Goal: Information Seeking & Learning: Check status

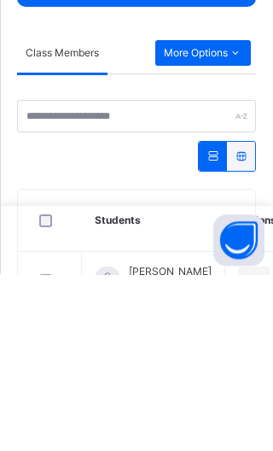
scroll to position [121, 0]
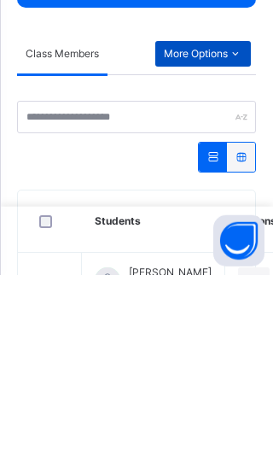
click at [209, 225] on span "More Options" at bounding box center [203, 229] width 79 height 15
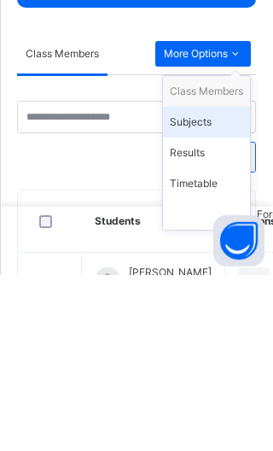
click at [192, 292] on div "Subjects" at bounding box center [206, 298] width 73 height 17
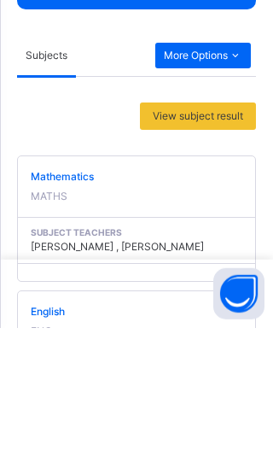
scroll to position [172, 0]
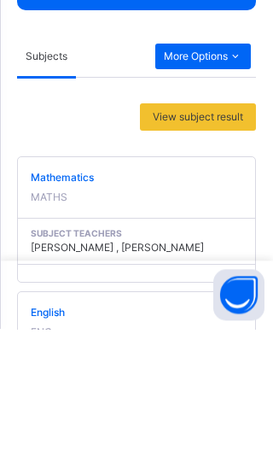
click at [72, 300] on span "Mathematics" at bounding box center [137, 299] width 212 height 15
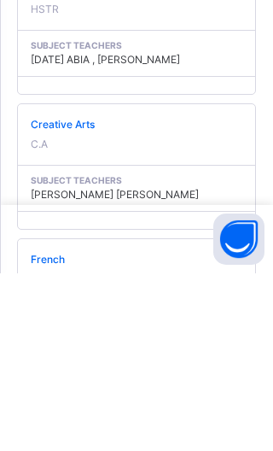
scroll to position [1483, 0]
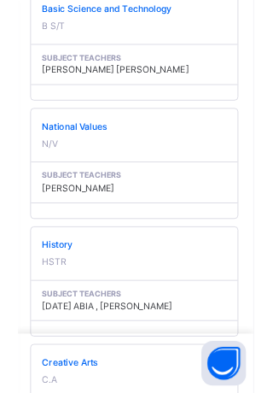
scroll to position [1193, 0]
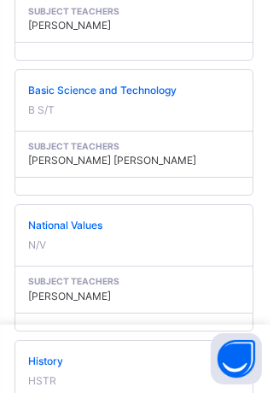
click at [74, 218] on span "National Values" at bounding box center [137, 225] width 212 height 15
click at [68, 221] on span "National Values" at bounding box center [137, 225] width 212 height 15
click at [98, 253] on div "National Values N/V" at bounding box center [137, 235] width 238 height 61
click at [97, 229] on span "National Values" at bounding box center [137, 225] width 212 height 15
click at [93, 223] on span "National Values" at bounding box center [137, 225] width 212 height 15
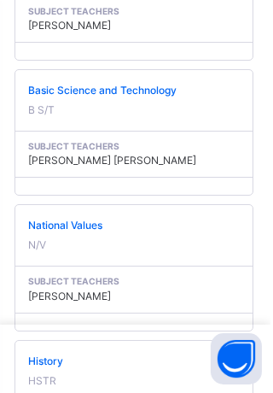
click at [92, 225] on span "National Values" at bounding box center [137, 225] width 212 height 15
click at [95, 225] on span "National Values" at bounding box center [137, 225] width 212 height 15
click at [94, 224] on span "National Values" at bounding box center [137, 225] width 212 height 15
click at [94, 223] on span "National Values" at bounding box center [137, 225] width 212 height 15
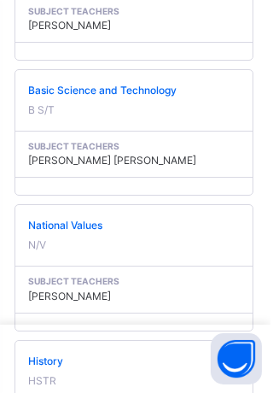
click at [96, 222] on span "National Values" at bounding box center [137, 225] width 212 height 15
click at [93, 224] on span "National Values" at bounding box center [137, 225] width 212 height 15
click at [95, 223] on span "National Values" at bounding box center [137, 225] width 212 height 15
click at [95, 221] on span "National Values" at bounding box center [137, 225] width 212 height 15
click at [95, 220] on span "National Values" at bounding box center [137, 225] width 212 height 15
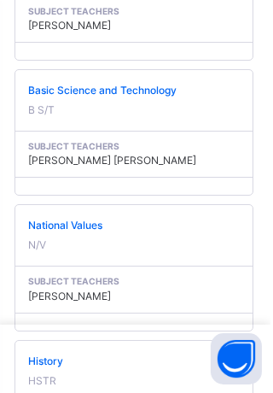
click at [121, 91] on span "Basic Science and Technology" at bounding box center [137, 90] width 212 height 15
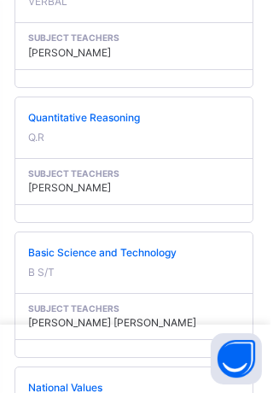
scroll to position [1030, 0]
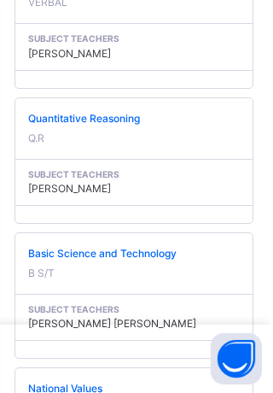
click at [103, 119] on span "Quantitative Reasoning" at bounding box center [137, 118] width 212 height 15
click at [95, 126] on span at bounding box center [137, 128] width 212 height 4
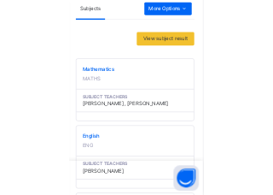
scroll to position [328, 0]
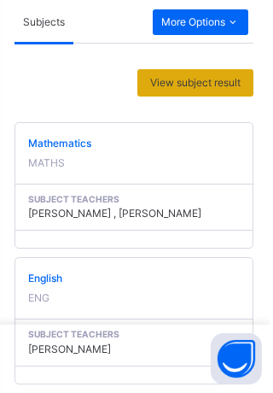
click at [205, 77] on span "View subject result" at bounding box center [198, 82] width 91 height 15
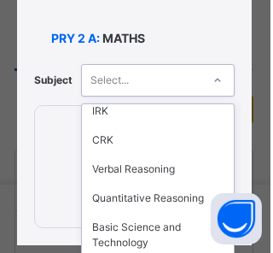
scroll to position [65, 0]
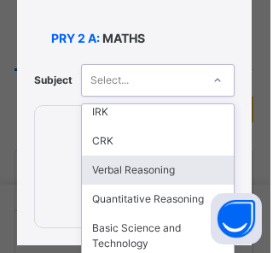
click at [197, 171] on div "Verbal Reasoning" at bounding box center [161, 170] width 152 height 29
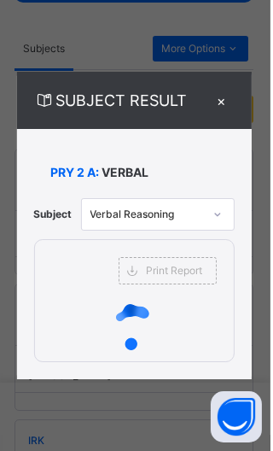
scroll to position [0, 0]
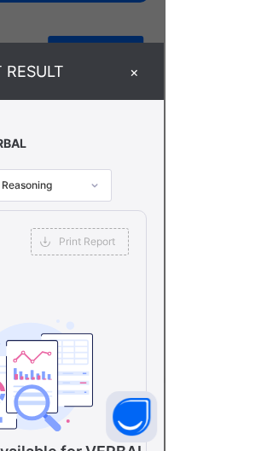
click at [255, 83] on div "×" at bounding box center [242, 71] width 26 height 23
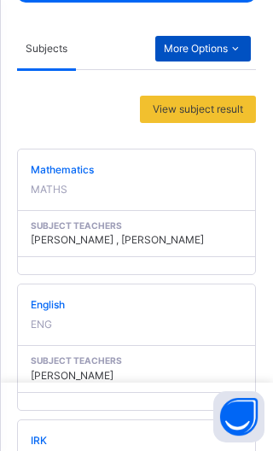
click at [220, 45] on span "More Options" at bounding box center [203, 48] width 79 height 15
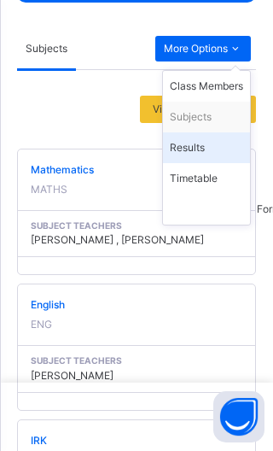
click at [189, 149] on div "Results" at bounding box center [206, 147] width 73 height 17
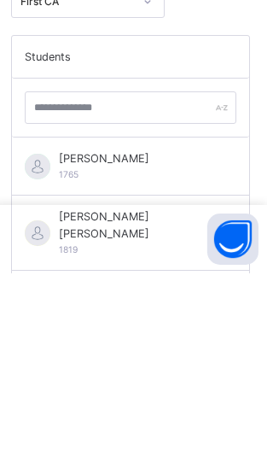
scroll to position [317, 0]
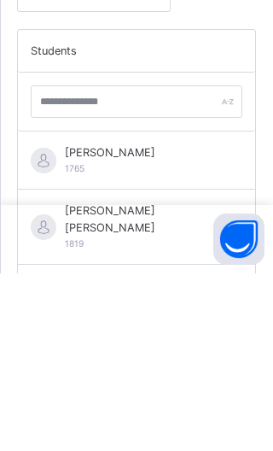
click at [126, 325] on span "[PERSON_NAME]" at bounding box center [110, 330] width 91 height 16
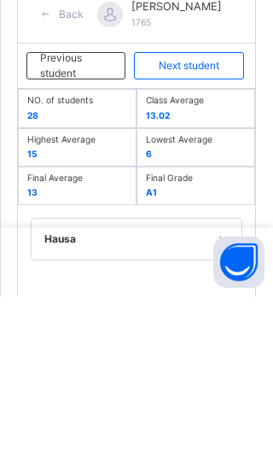
scroll to position [386, 0]
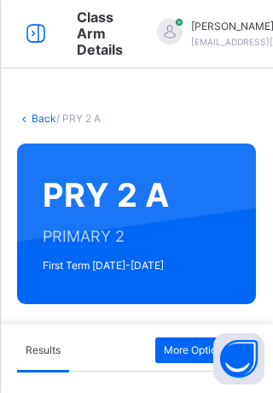
click at [39, 118] on link "Back" at bounding box center [44, 118] width 25 height 13
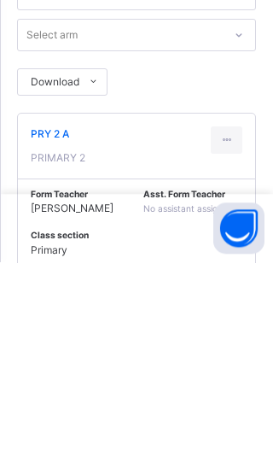
scroll to position [45, 0]
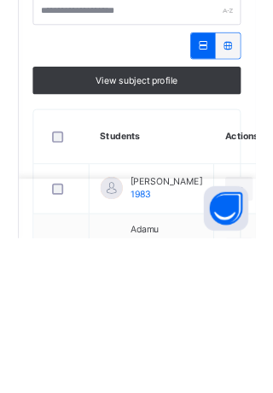
scroll to position [224, 0]
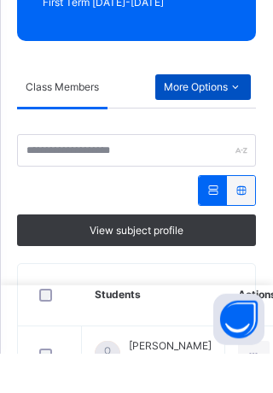
click at [208, 122] on span "More Options" at bounding box center [203, 126] width 79 height 15
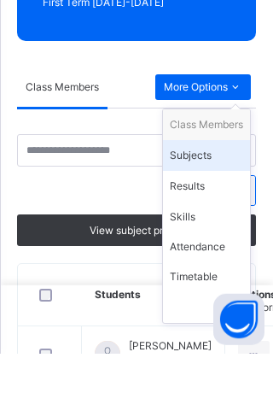
click at [193, 197] on div "Subjects" at bounding box center [206, 194] width 73 height 17
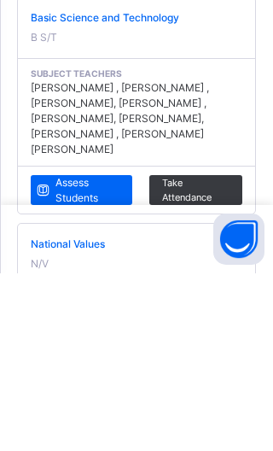
scroll to position [1199, 0]
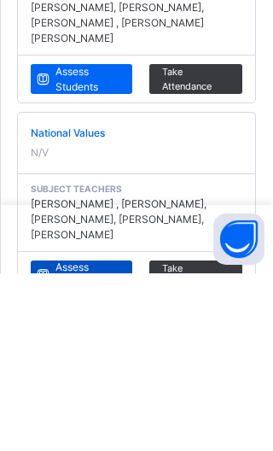
click at [76, 450] on span "Assess Students" at bounding box center [88, 453] width 64 height 31
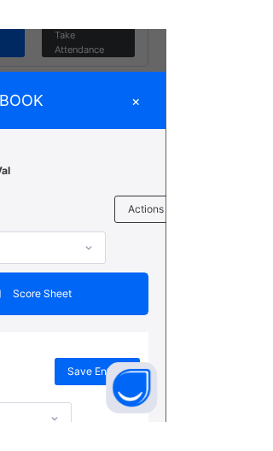
scroll to position [1426, 0]
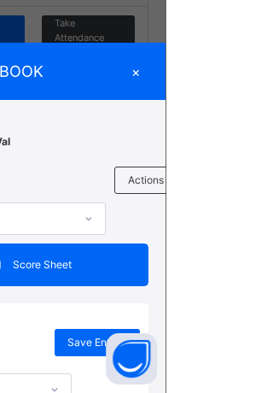
click at [256, 71] on div "×" at bounding box center [244, 71] width 26 height 23
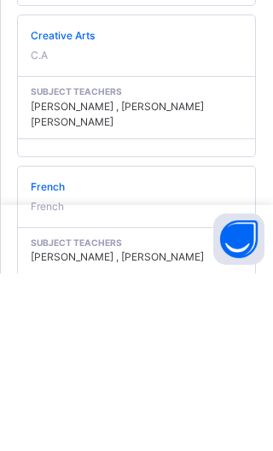
scroll to position [1846, 0]
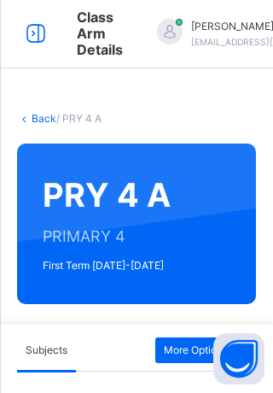
scroll to position [45, 0]
